Goal: Task Accomplishment & Management: Use online tool/utility

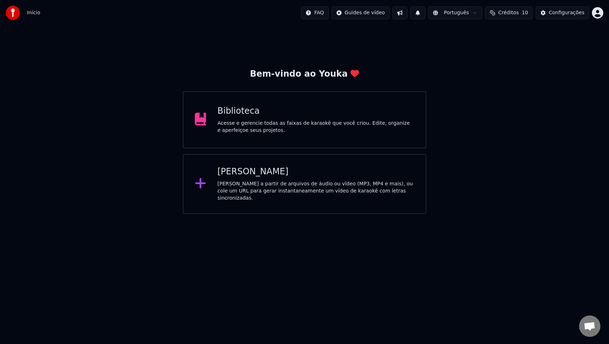
click at [590, 333] on span "Bate-papo aberto" at bounding box center [589, 325] width 21 height 21
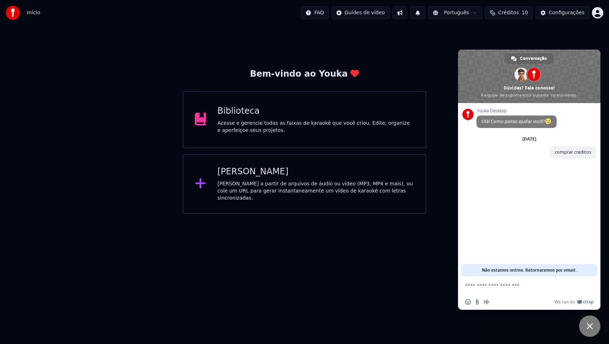
click at [593, 325] on span "Bate-papo" at bounding box center [589, 325] width 21 height 21
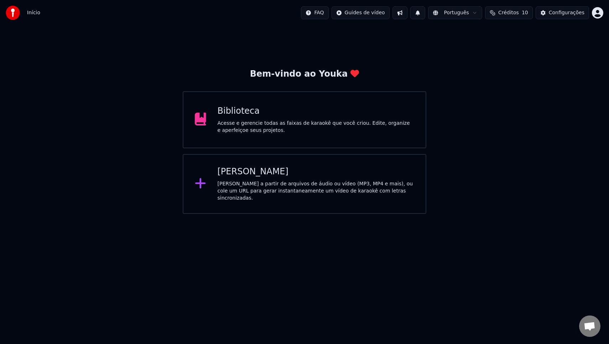
click at [502, 14] on span "Créditos" at bounding box center [508, 12] width 21 height 7
click at [505, 70] on button "Atualizar" at bounding box center [511, 65] width 40 height 13
